Goal: Task Accomplishment & Management: Manage account settings

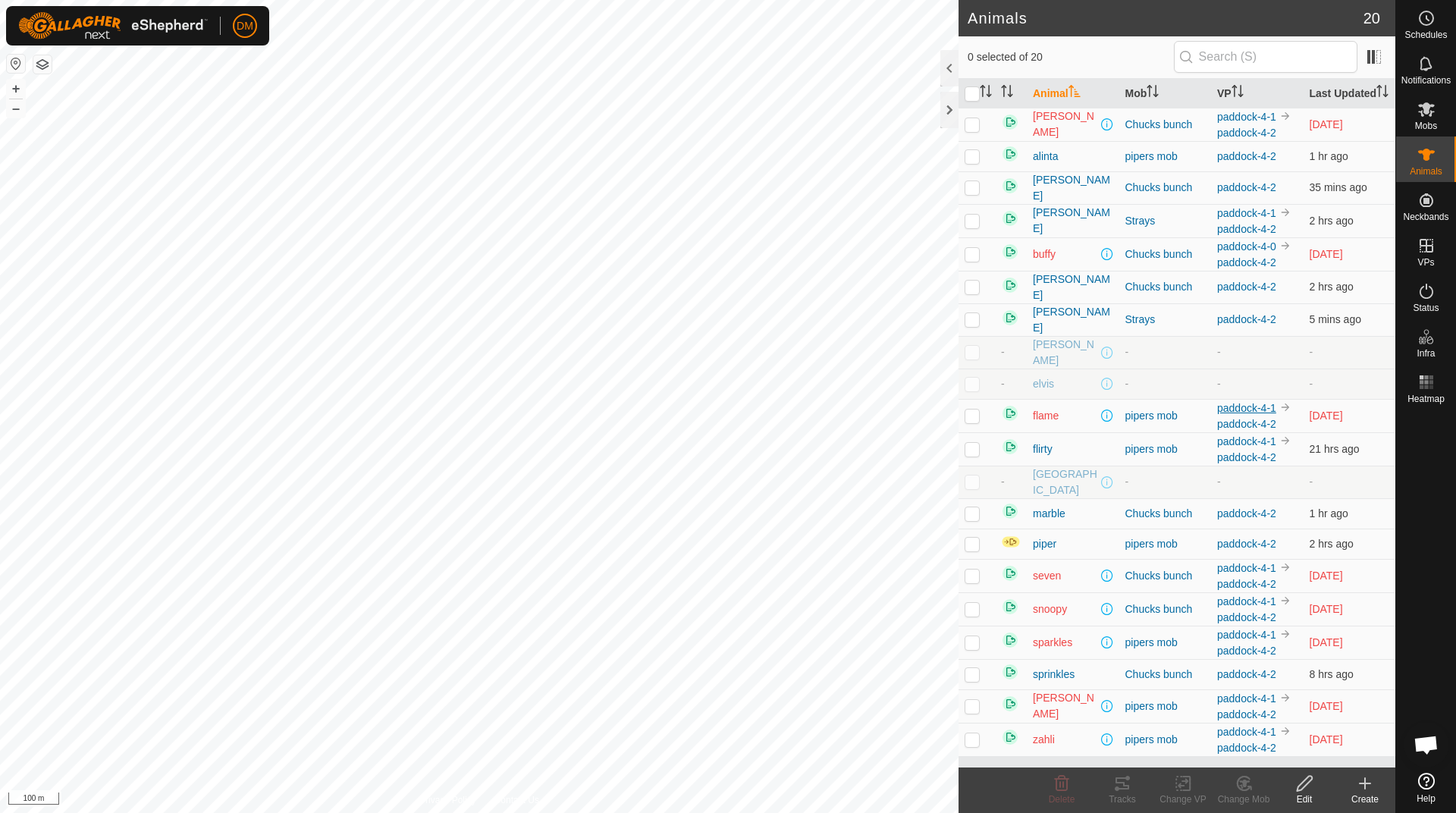
scroll to position [153, 0]
click at [1325, 106] on th "Last Updated" at bounding box center [1350, 94] width 92 height 30
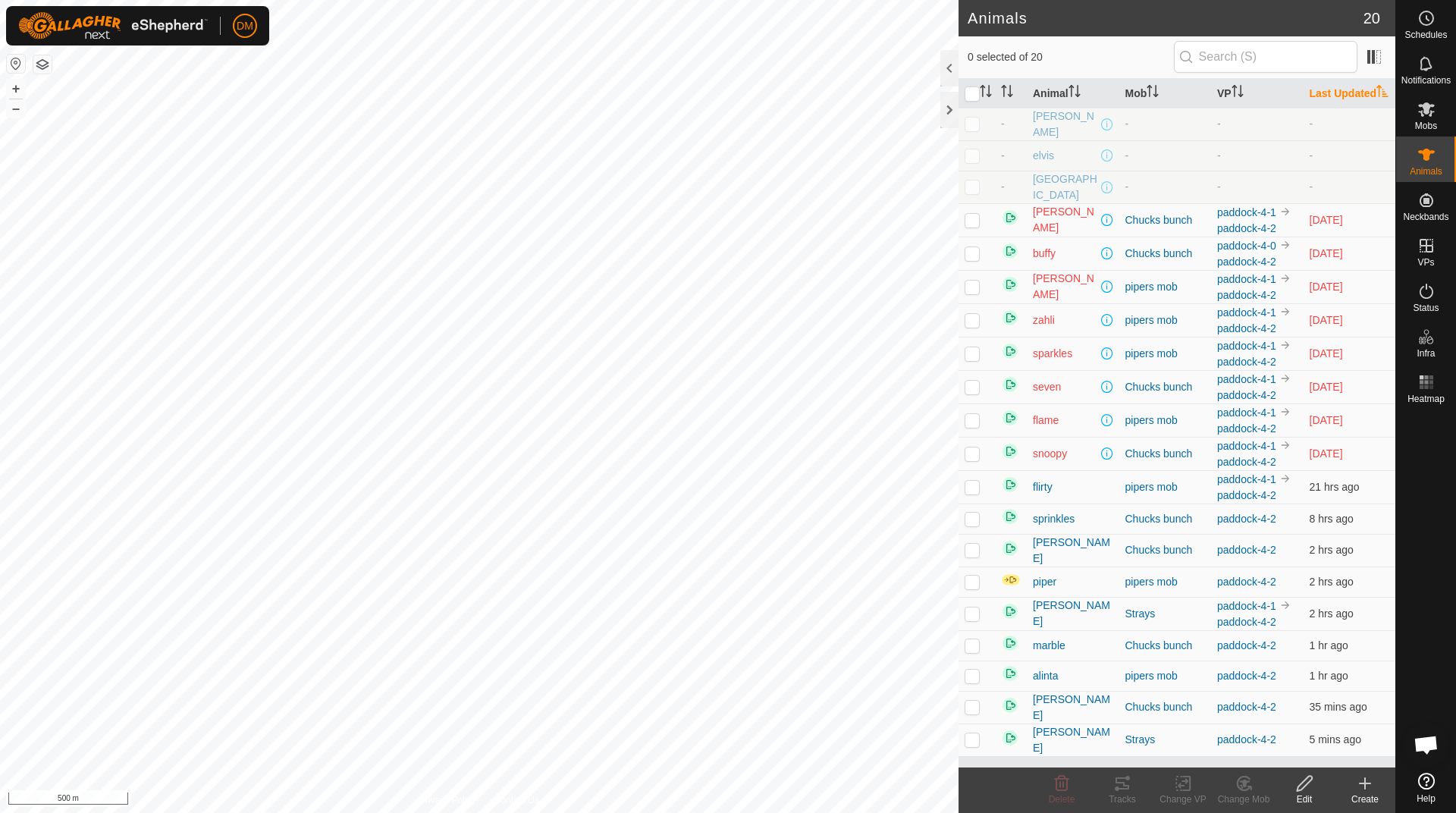
scroll to position [0, 0]
click at [1330, 105] on th "Last Updated" at bounding box center [1350, 94] width 92 height 30
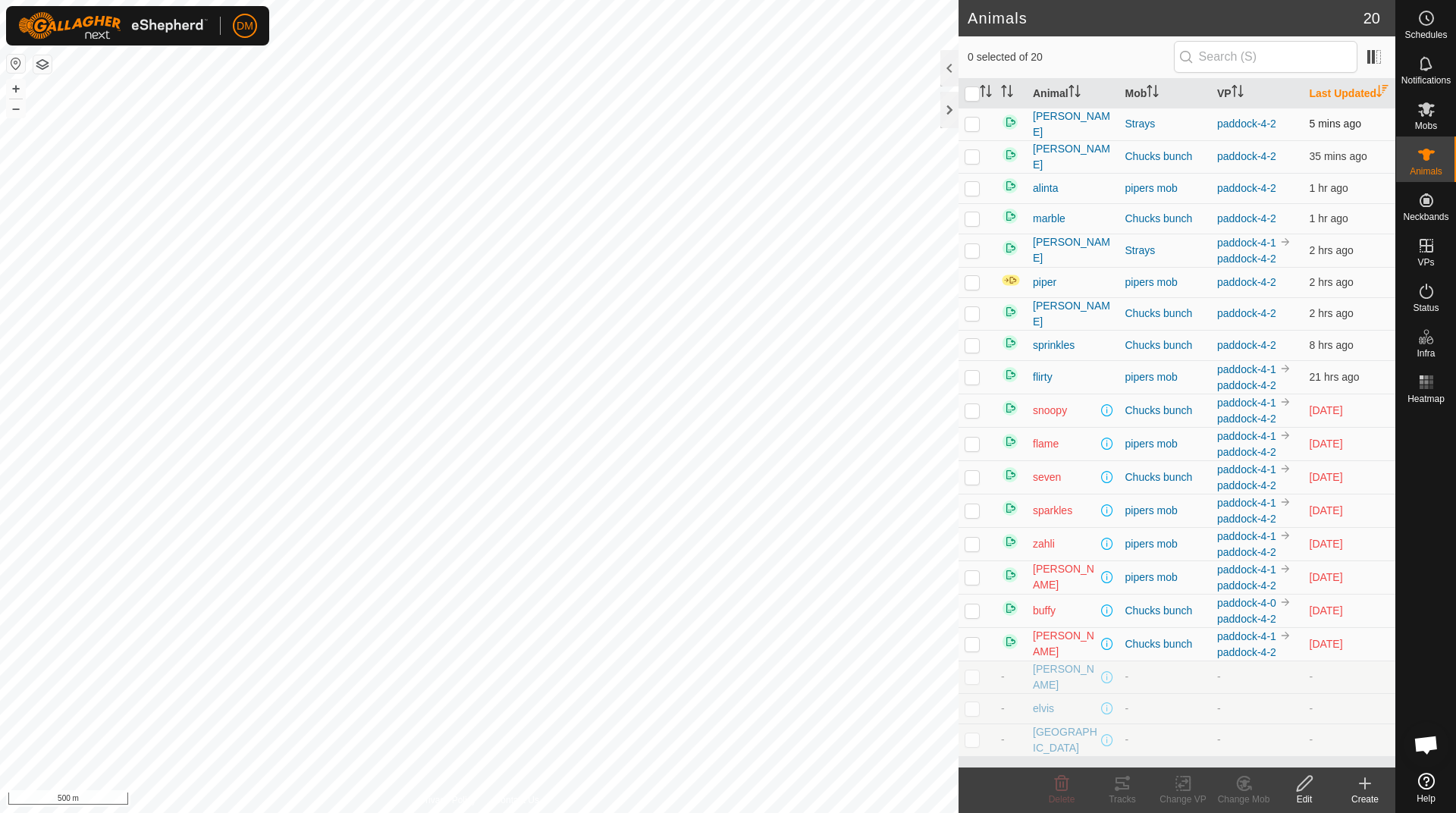
click at [1328, 130] on span "5 mins ago" at bounding box center [1335, 123] width 52 height 12
click at [974, 130] on p-checkbox at bounding box center [972, 123] width 15 height 12
checkbox input "false"
click at [967, 162] on p-checkbox at bounding box center [972, 156] width 15 height 12
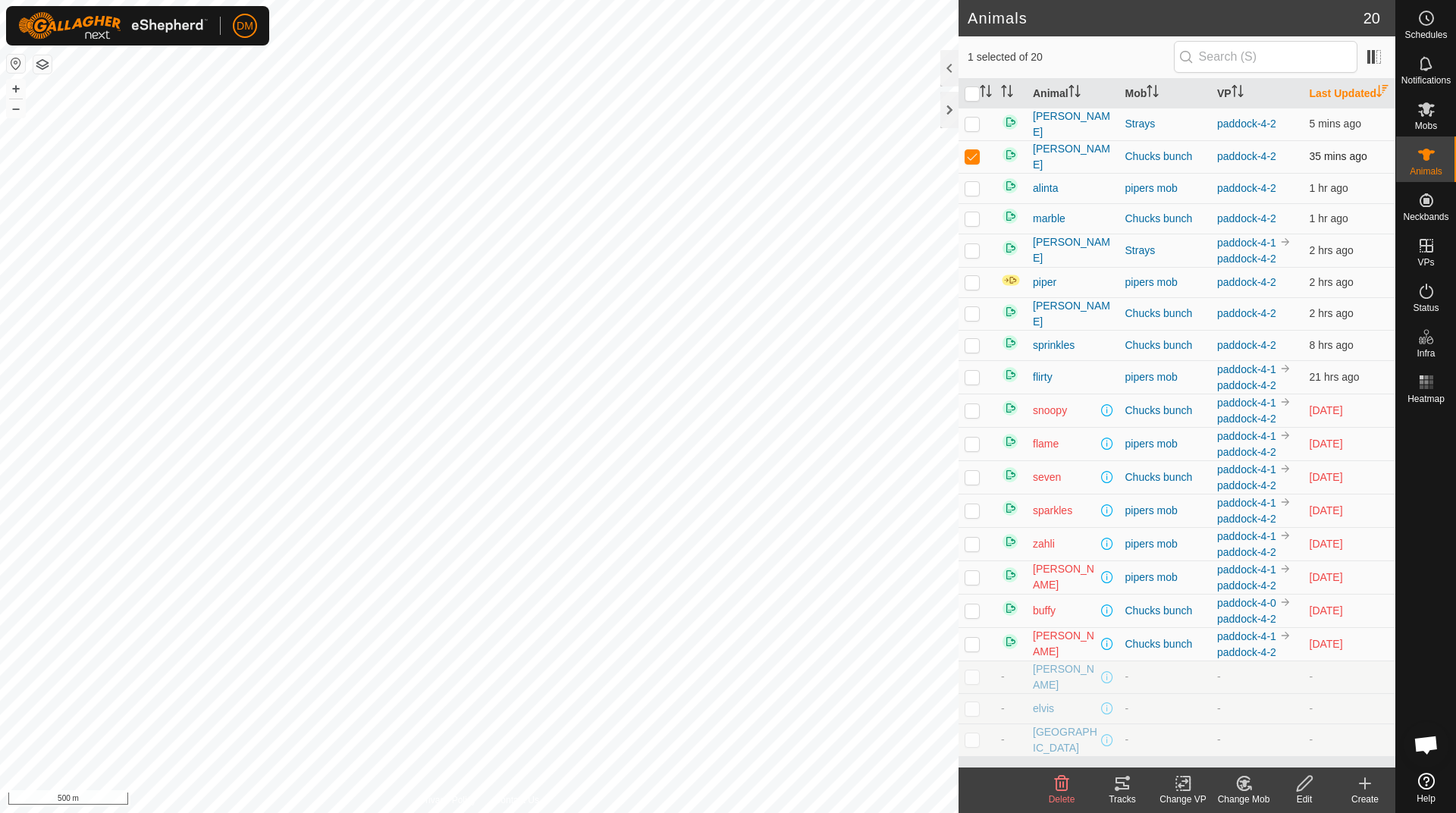
click at [967, 162] on p-checkbox at bounding box center [972, 156] width 15 height 12
checkbox input "false"
click at [968, 194] on p-checkbox at bounding box center [972, 188] width 15 height 12
click at [970, 194] on p-checkbox at bounding box center [972, 188] width 15 height 12
checkbox input "false"
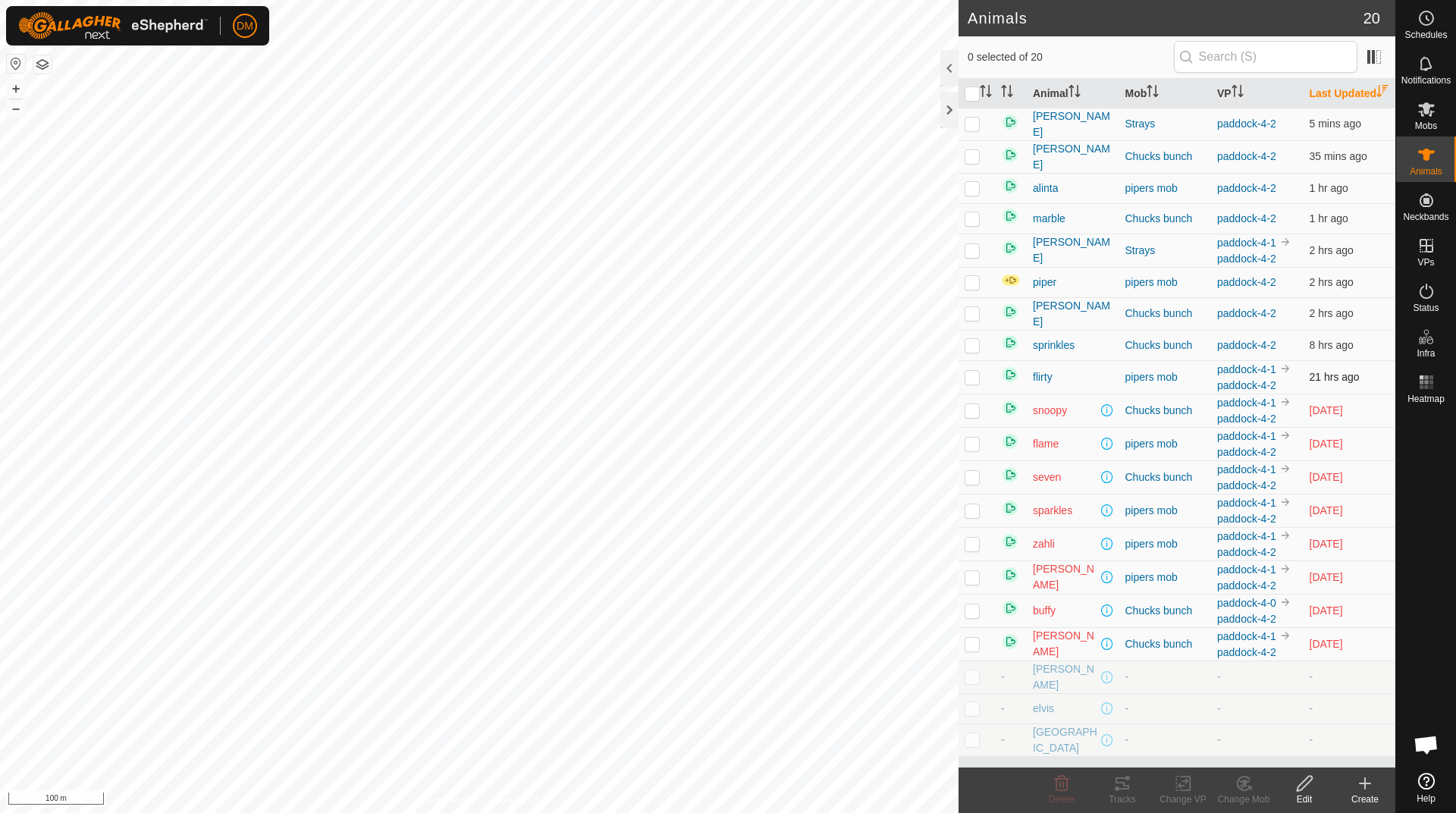
click at [972, 383] on p-checkbox at bounding box center [972, 377] width 15 height 12
checkbox input "false"
click at [1008, 286] on img at bounding box center [1011, 280] width 20 height 12
click at [1048, 290] on span "piper" at bounding box center [1044, 282] width 23 height 16
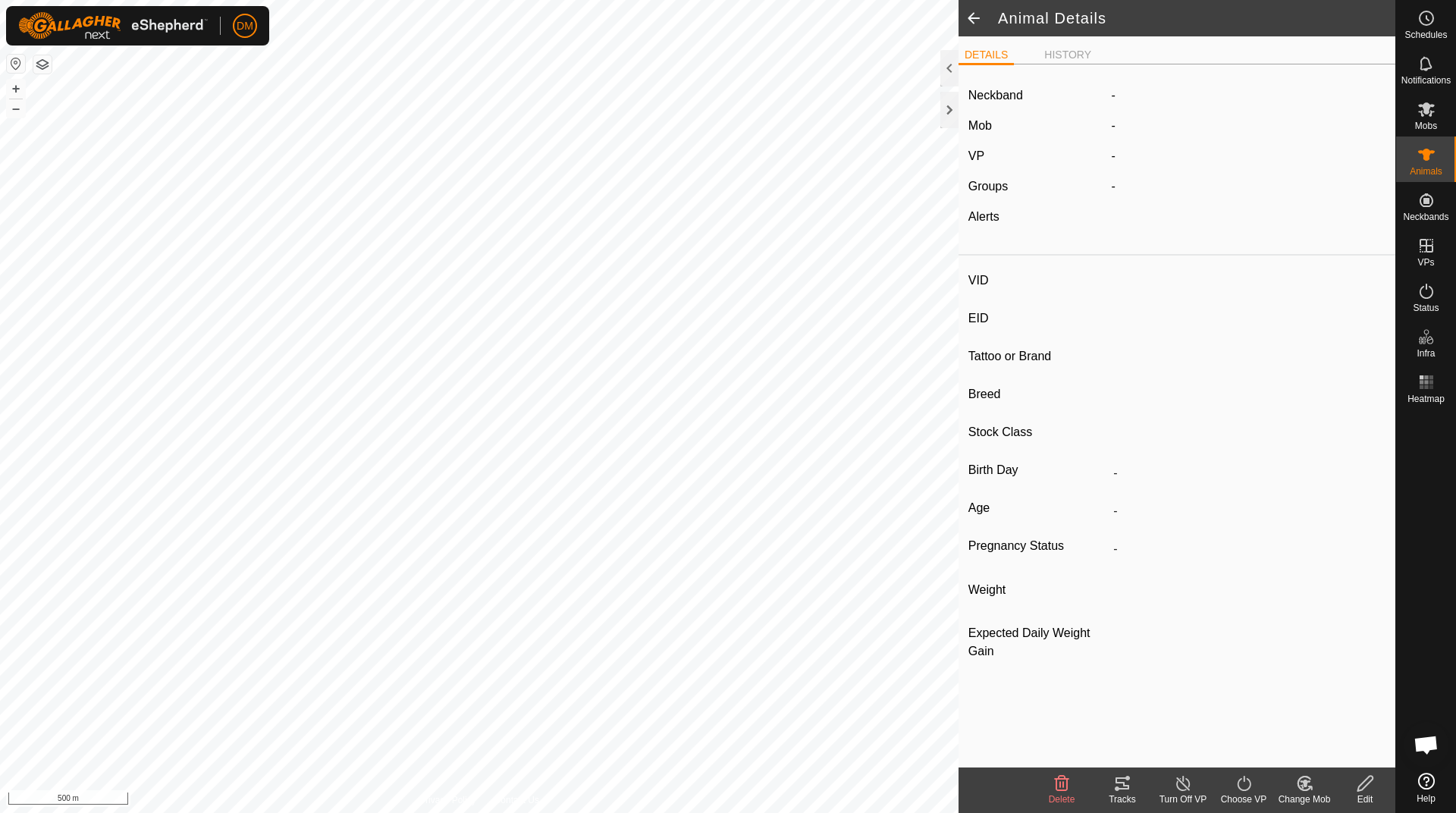
type input "piper"
type input "964001053254097"
type input "P82"
type input "[GEOGRAPHIC_DATA]"
type input "-"
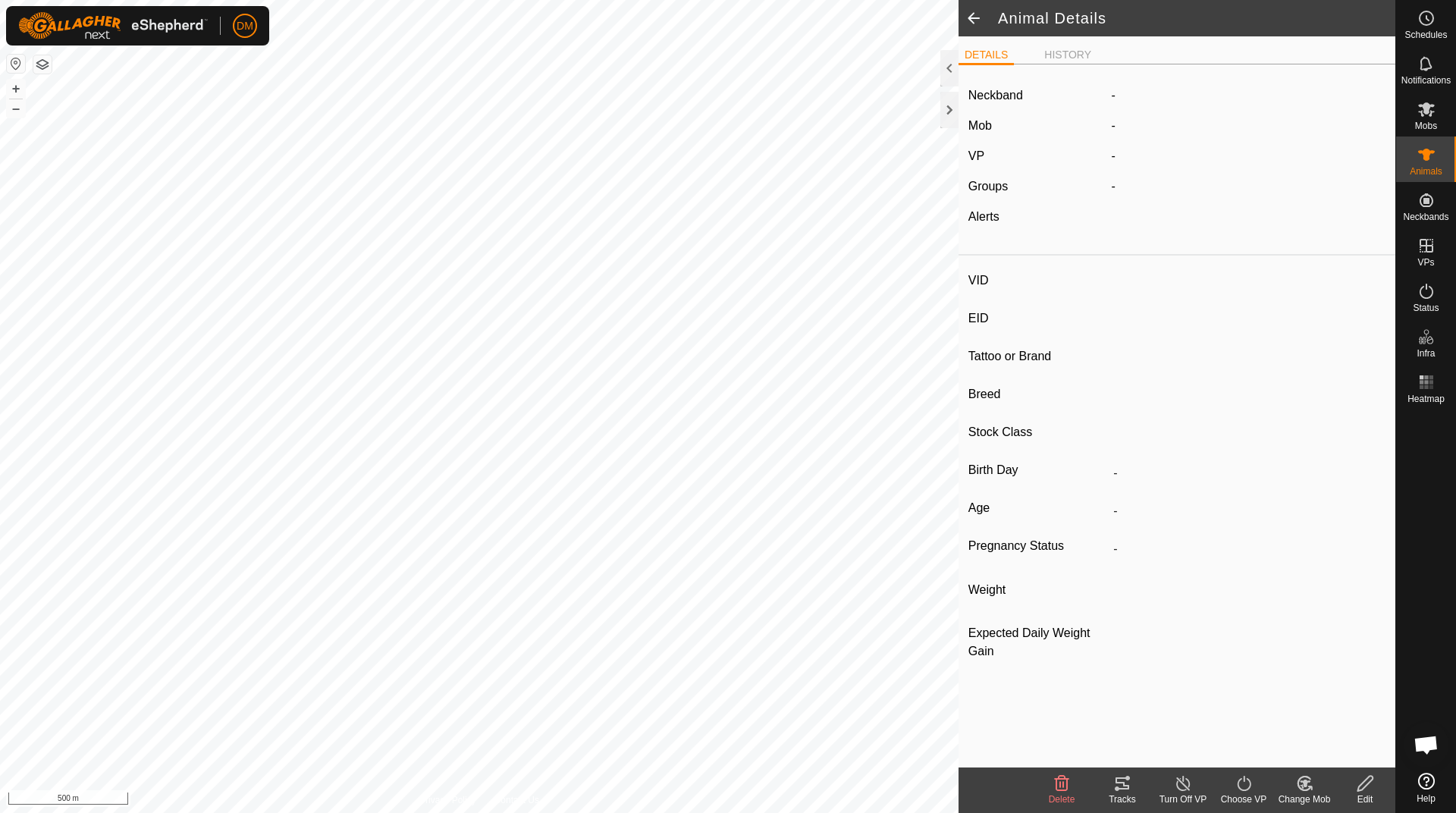
type input "01/2018"
type input "7 years 10 months"
type input "0 kg"
type input "-"
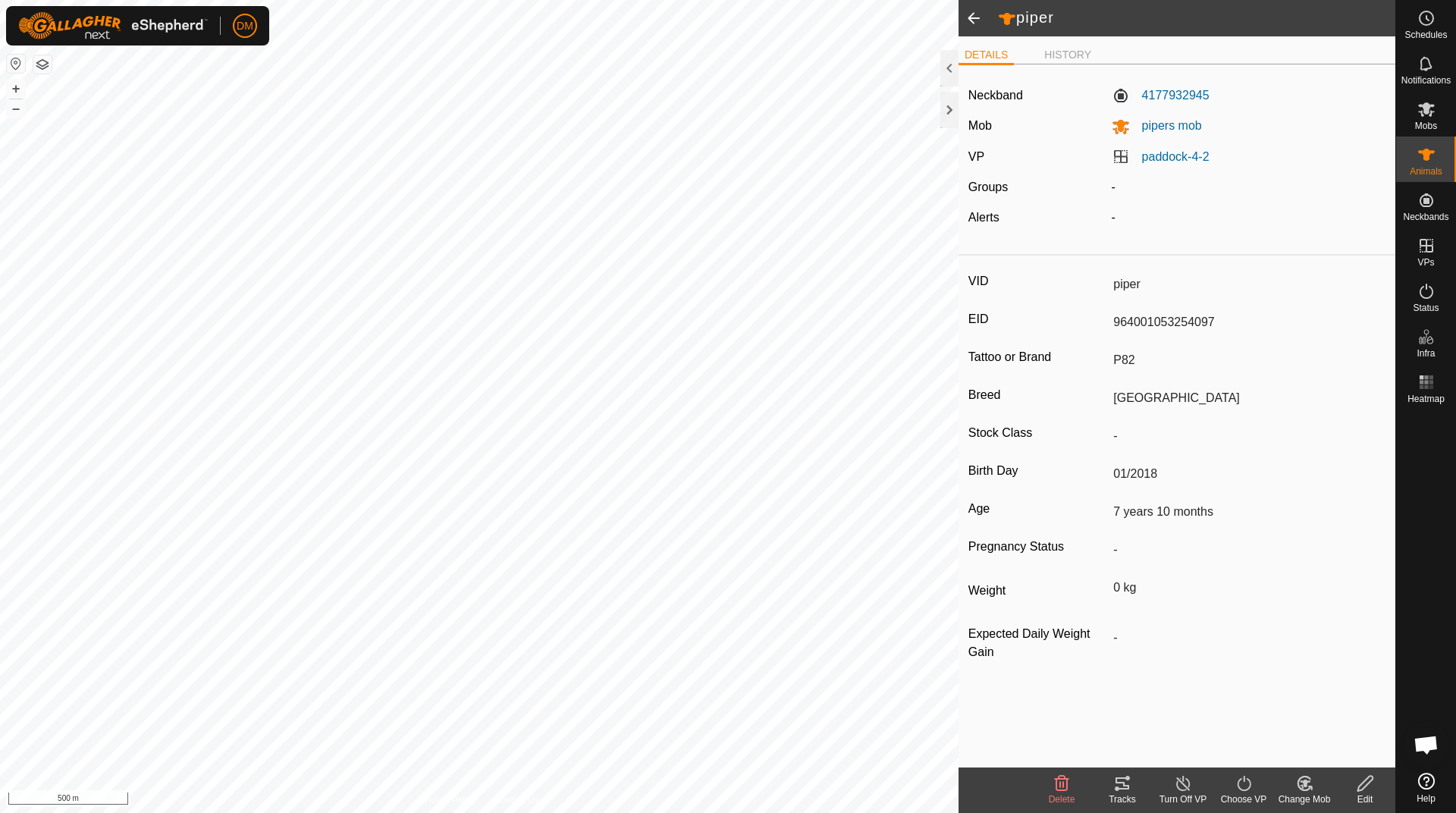
click at [974, 21] on span at bounding box center [973, 18] width 30 height 37
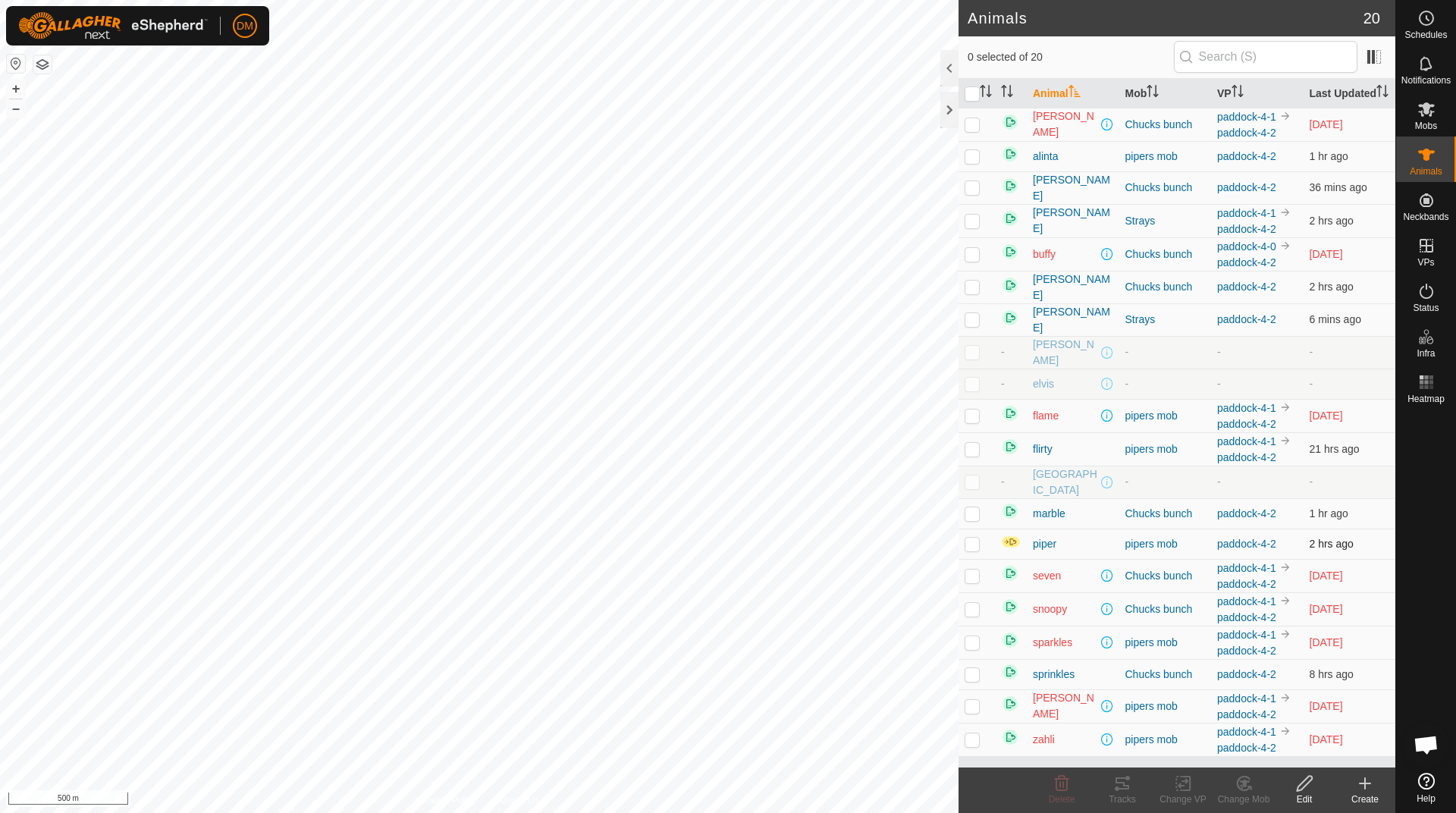
click at [973, 550] on p-checkbox at bounding box center [972, 543] width 15 height 12
click at [1300, 790] on icon at bounding box center [1304, 783] width 15 height 15
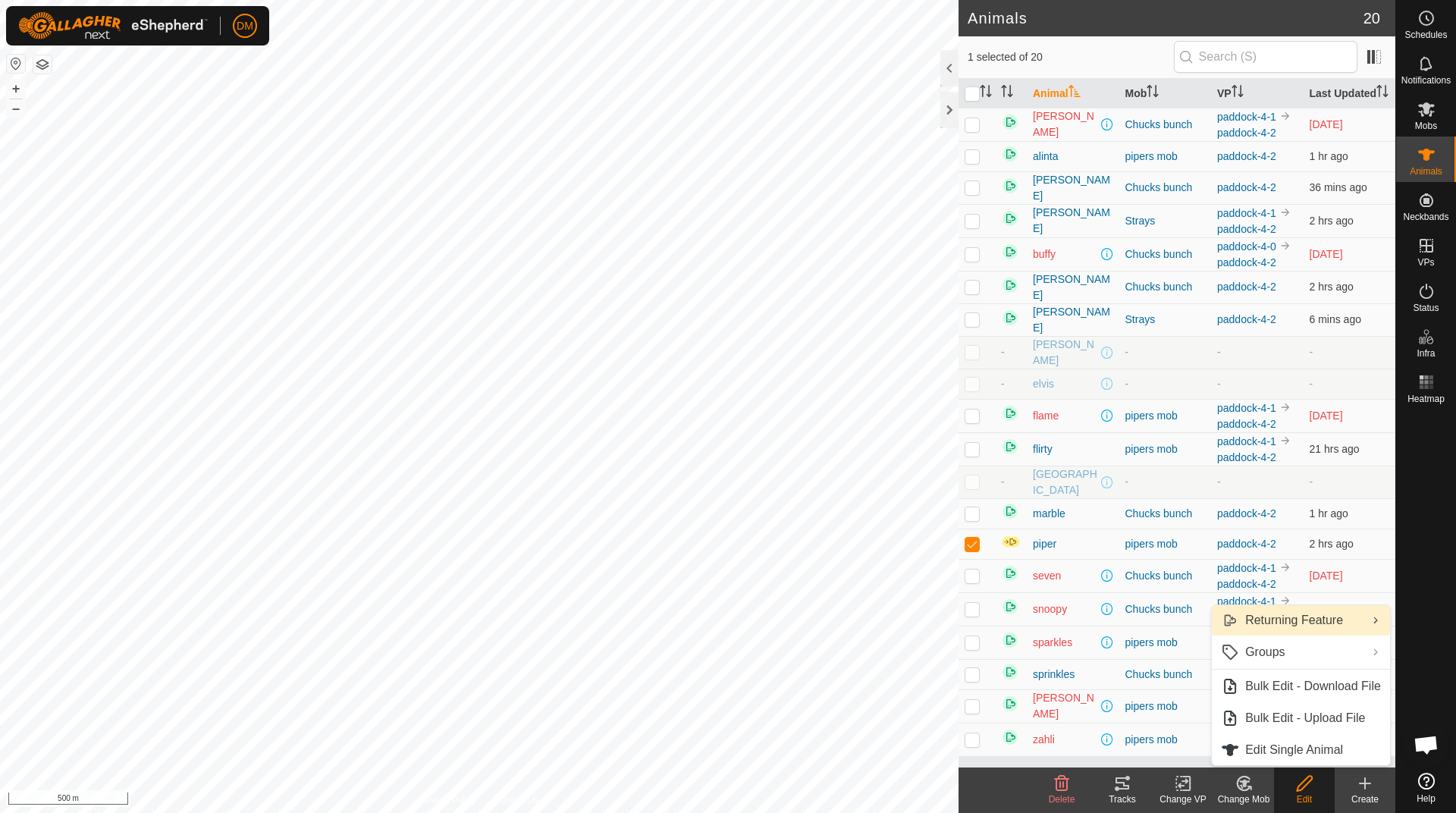
click at [1321, 620] on link "Returning Feature" at bounding box center [1300, 620] width 178 height 30
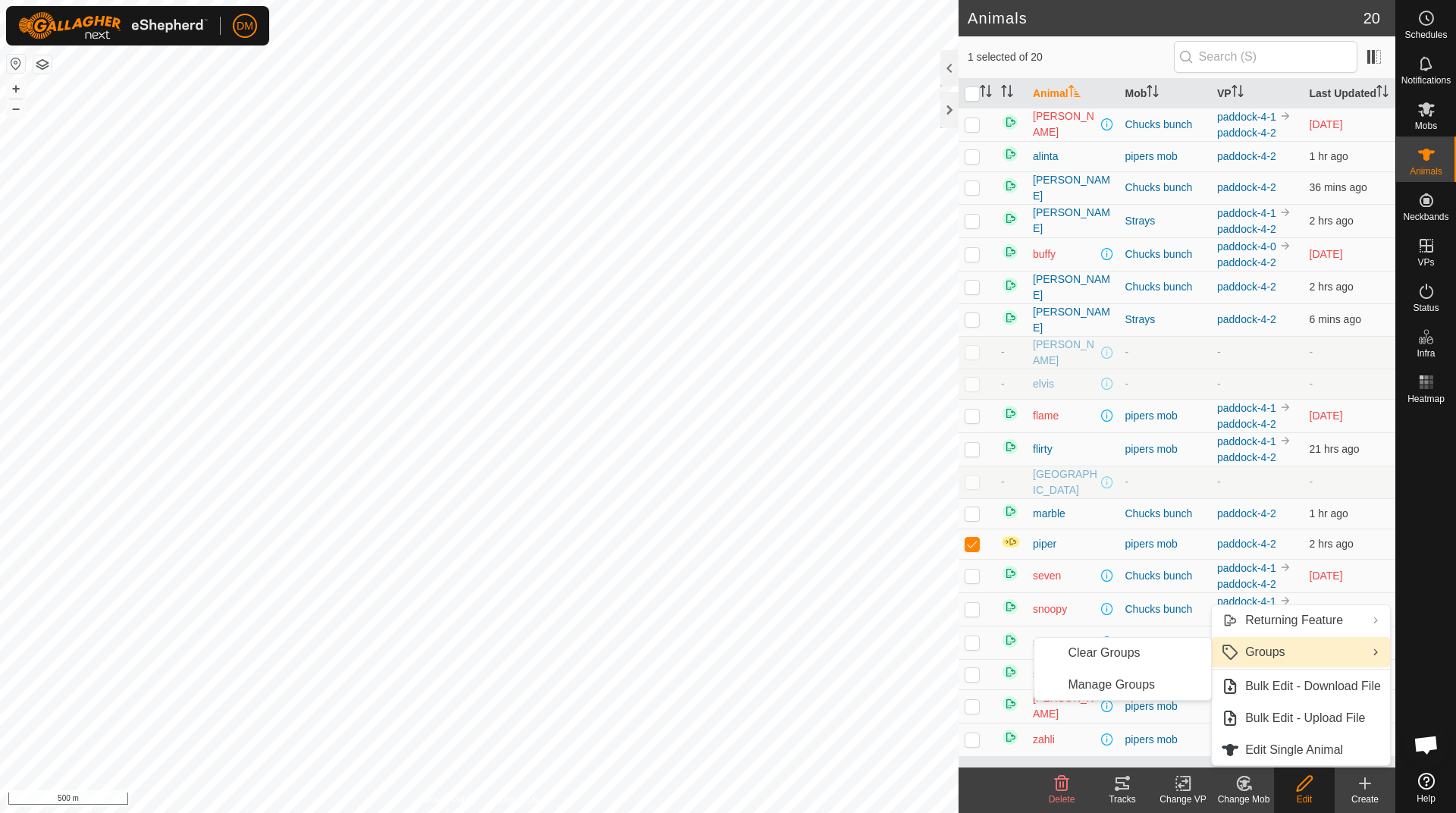
scroll to position [91, 0]
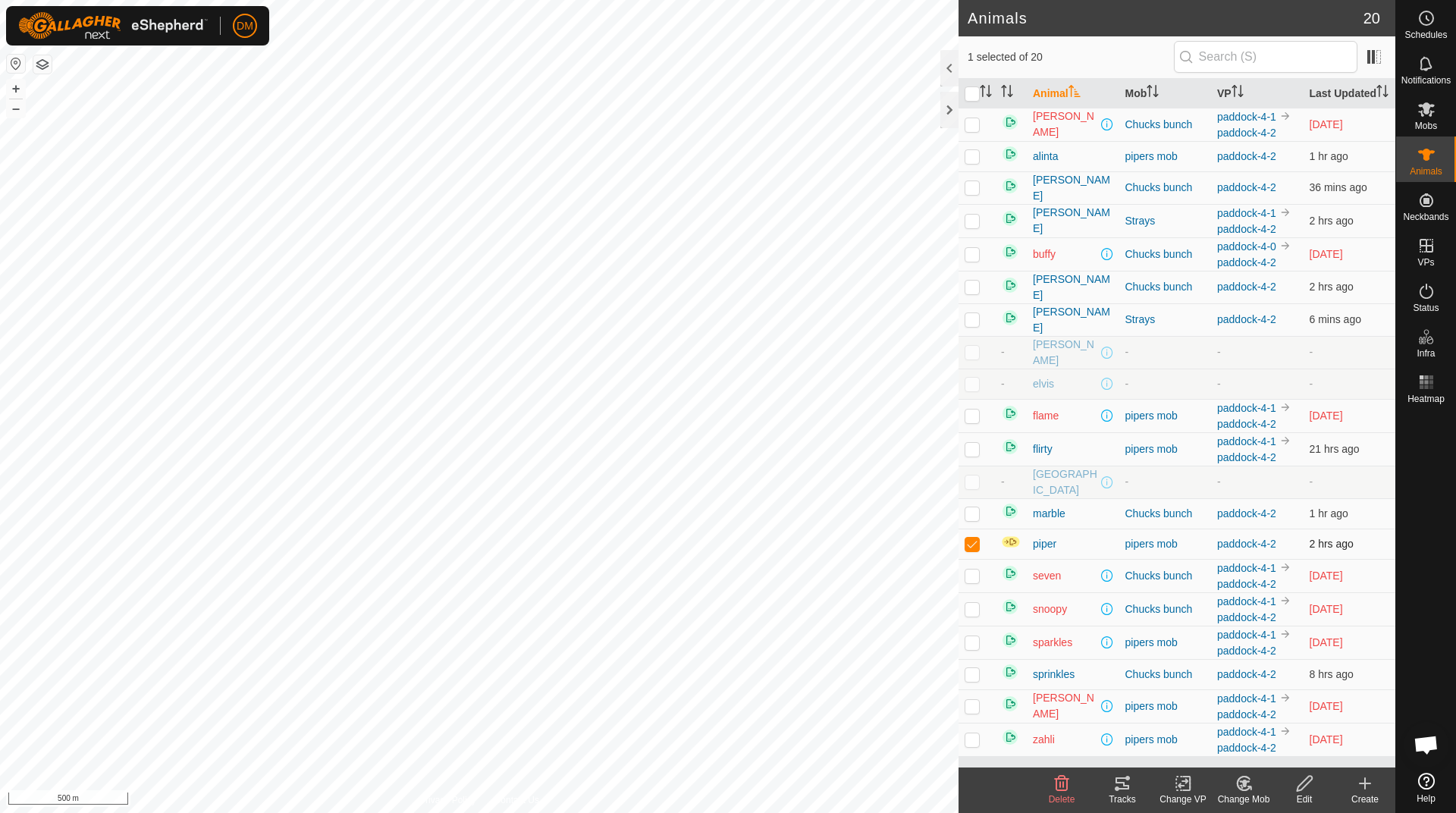
click at [963, 531] on td at bounding box center [977, 543] width 37 height 30
checkbox input "false"
click at [1342, 101] on th "Last Updated" at bounding box center [1350, 94] width 92 height 30
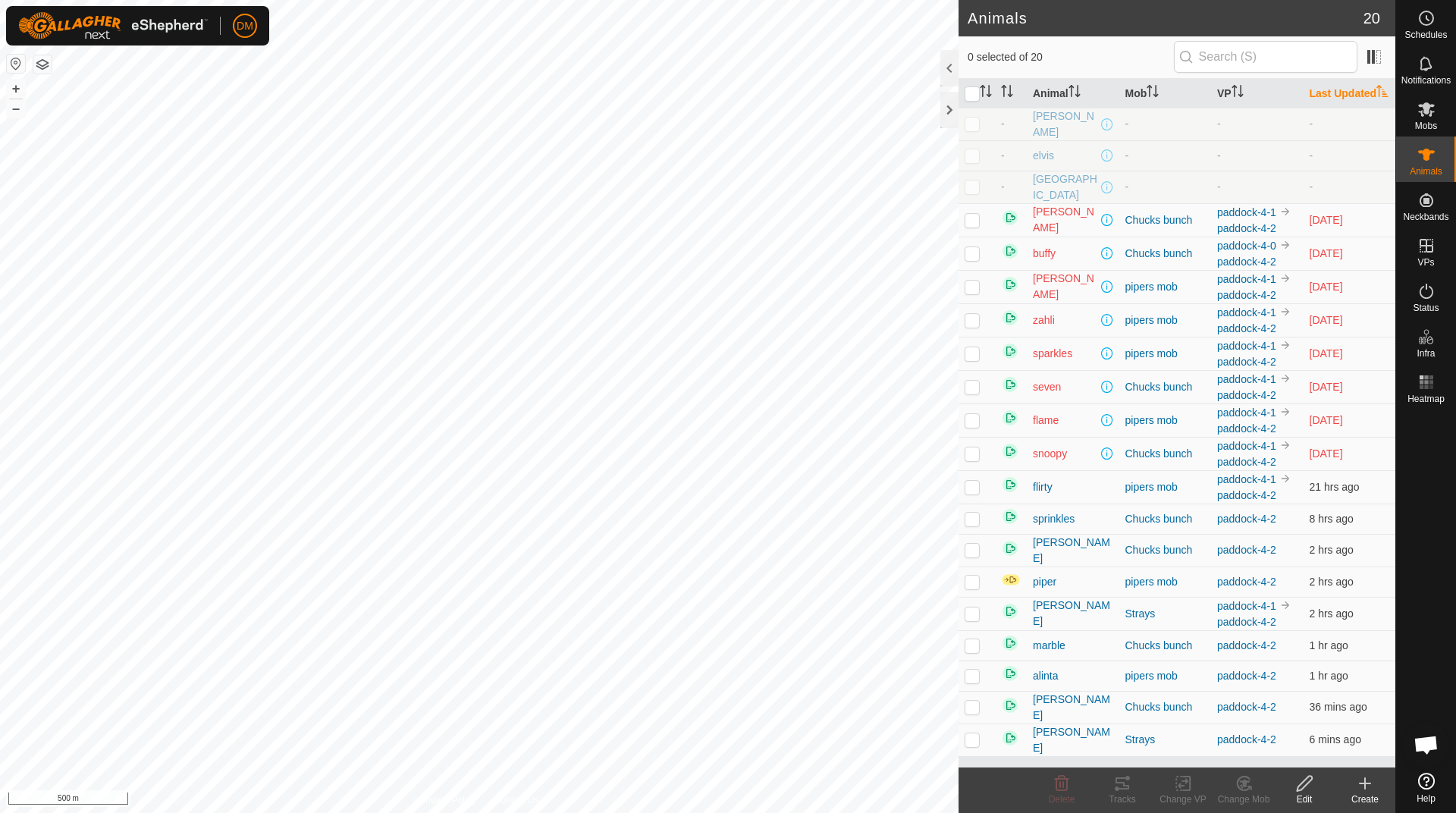
click at [1342, 101] on th "Last Updated" at bounding box center [1350, 94] width 92 height 30
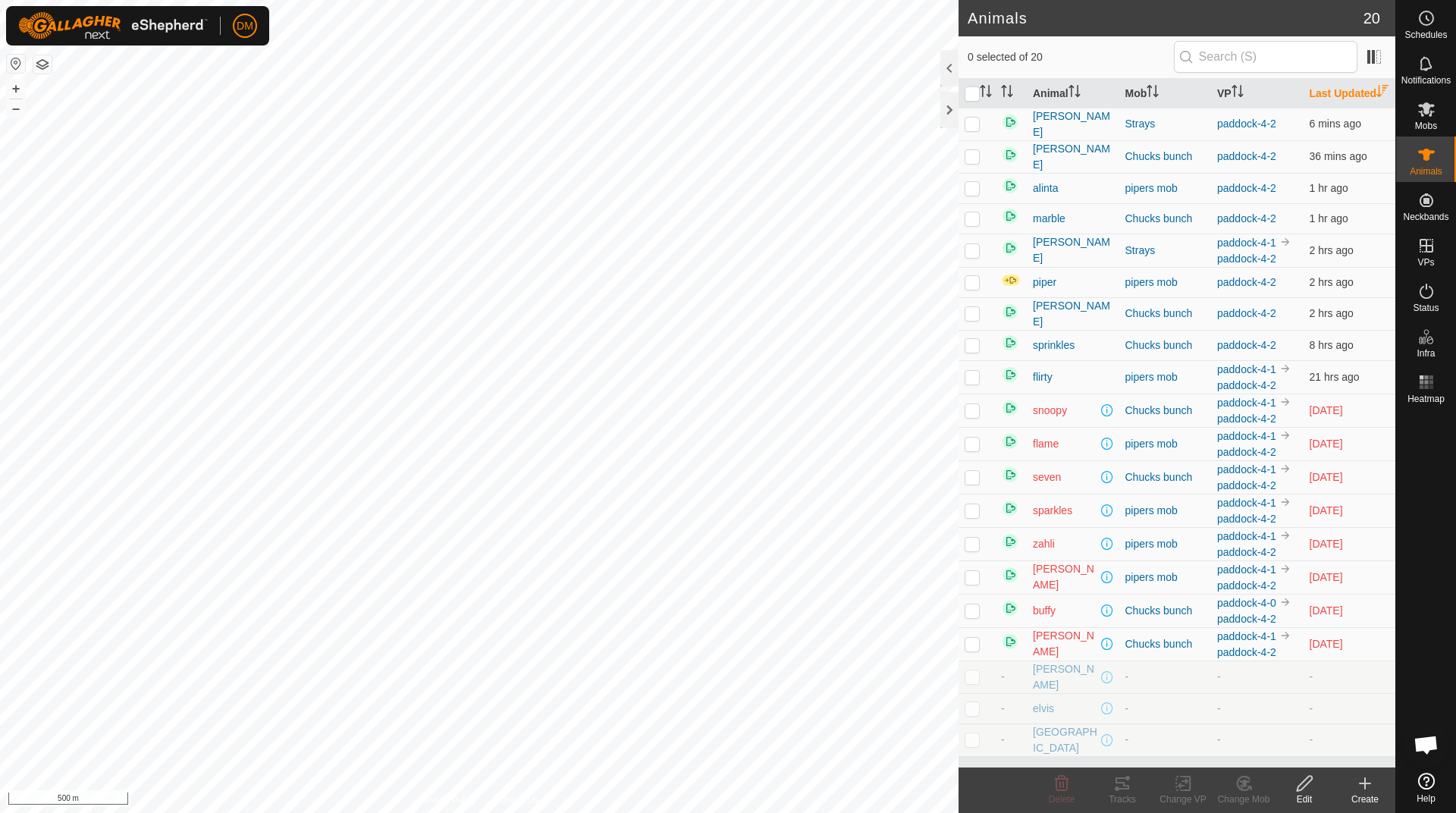
scroll to position [153, 0]
click at [954, 111] on div at bounding box center [949, 110] width 18 height 37
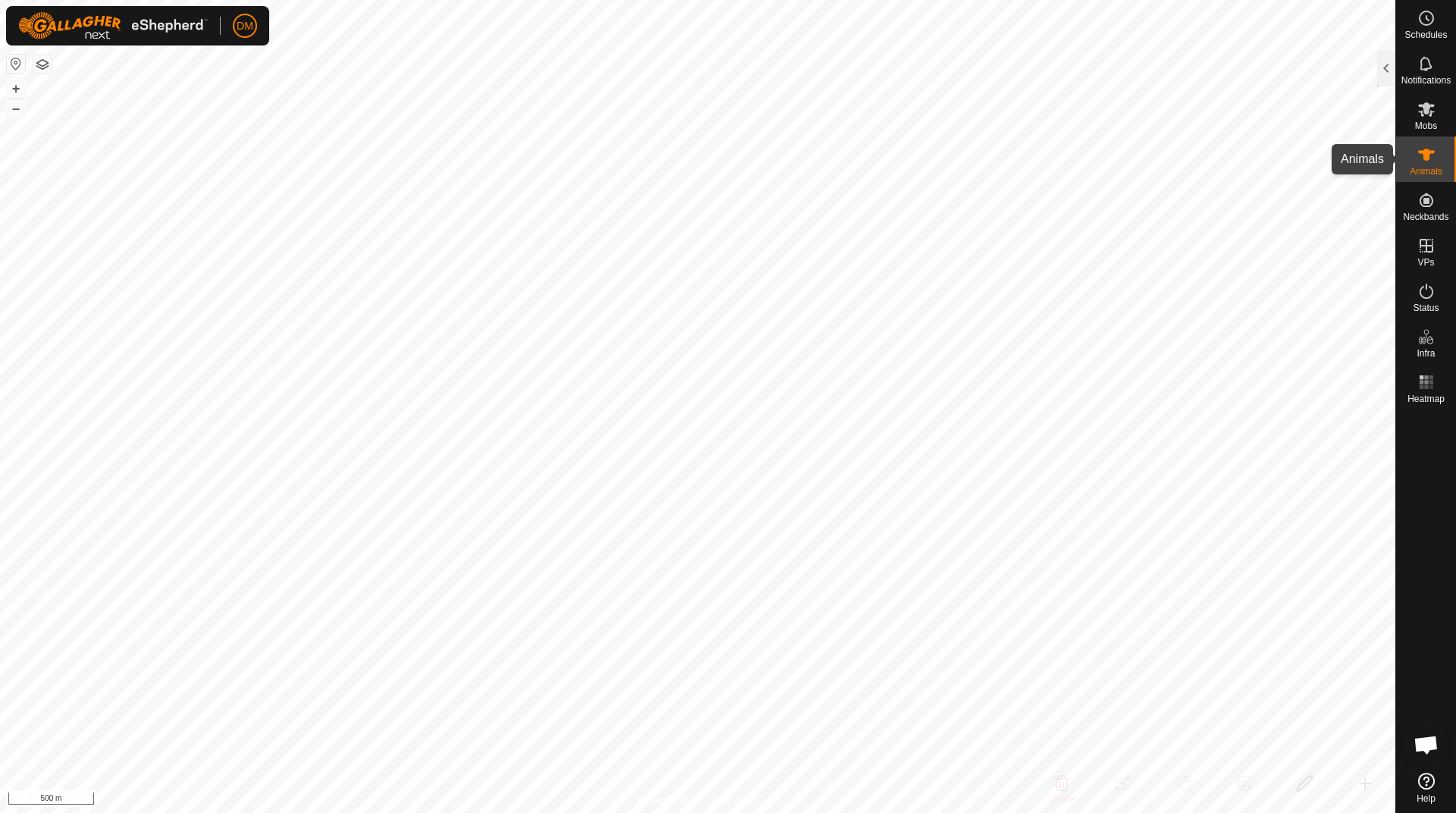
click at [1422, 158] on icon at bounding box center [1426, 155] width 18 height 18
click at [1389, 72] on div at bounding box center [1386, 68] width 18 height 37
